Goal: Task Accomplishment & Management: Manage account settings

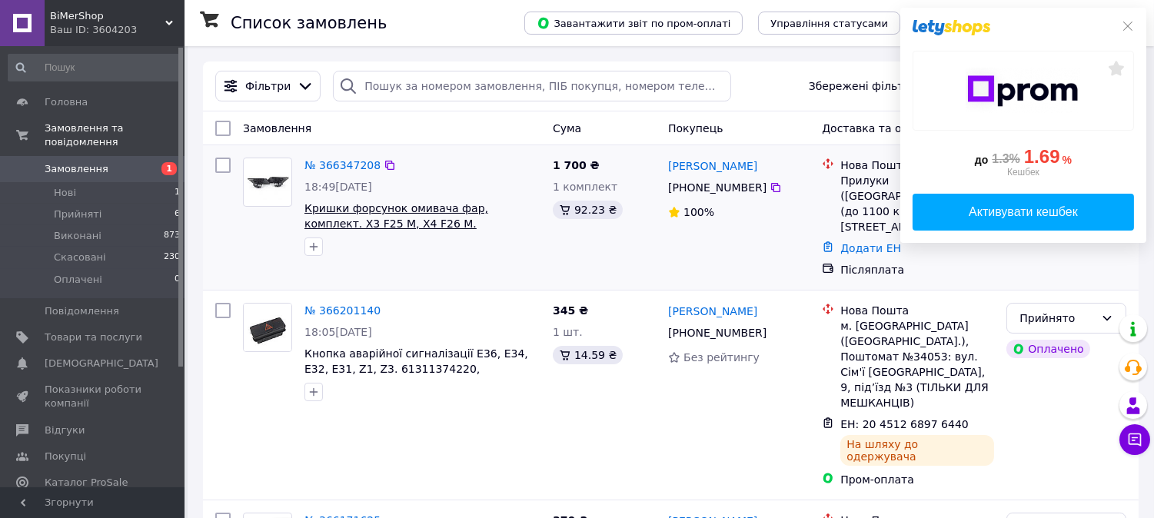
drag, startPoint x: 461, startPoint y: 227, endPoint x: 387, endPoint y: 229, distance: 73.8
click at [387, 229] on span "Кришки форсунок омивача фар, комплект. X3 F25 М, X4 F26 М. 51118064137" at bounding box center [422, 216] width 236 height 31
copy span "51118064137"
click at [1125, 27] on icon at bounding box center [1128, 26] width 12 height 12
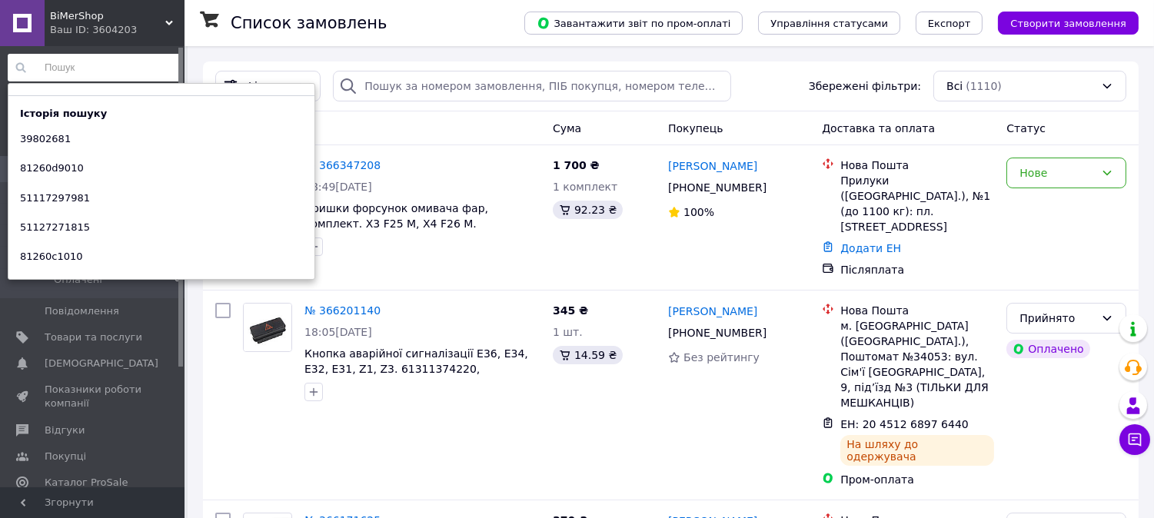
paste input "51118064137"
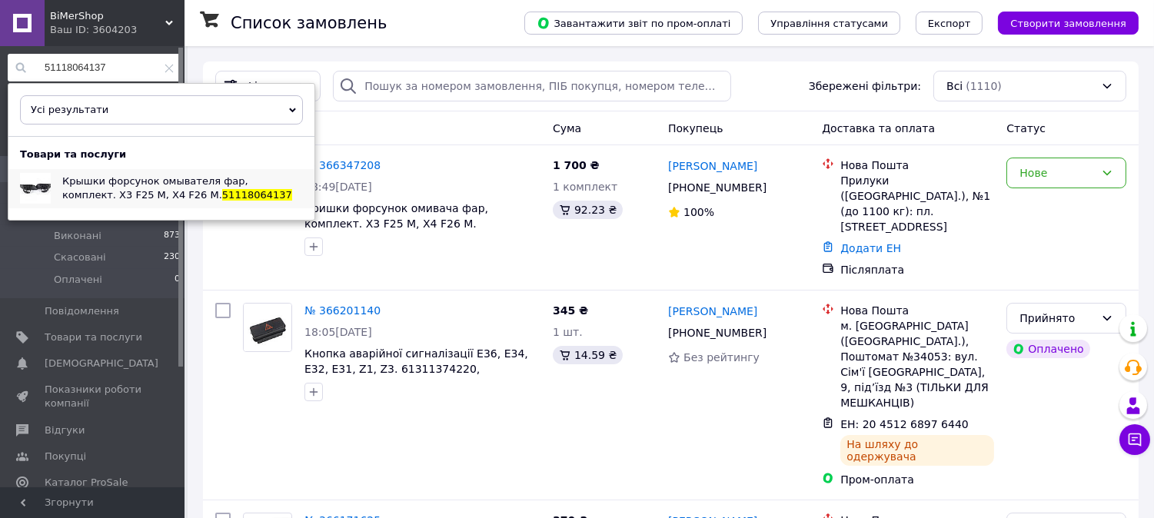
type input "51118064137"
click at [125, 183] on span "Крышки форсунок омывателя фар, комплект. X3 F25 М, X4 F26 М." at bounding box center [155, 187] width 186 height 25
